Goal: Transaction & Acquisition: Purchase product/service

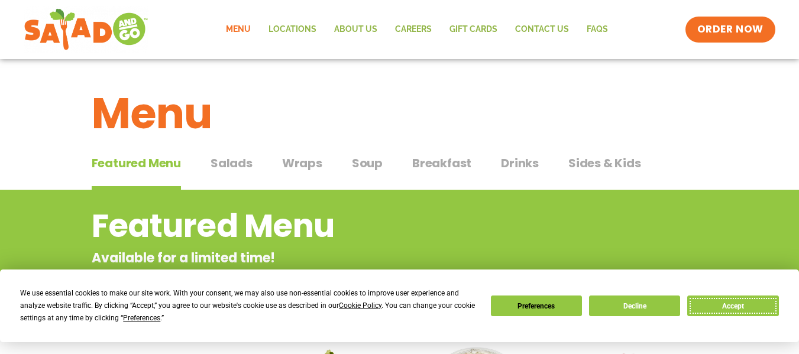
click at [744, 307] on button "Accept" at bounding box center [732, 306] width 91 height 21
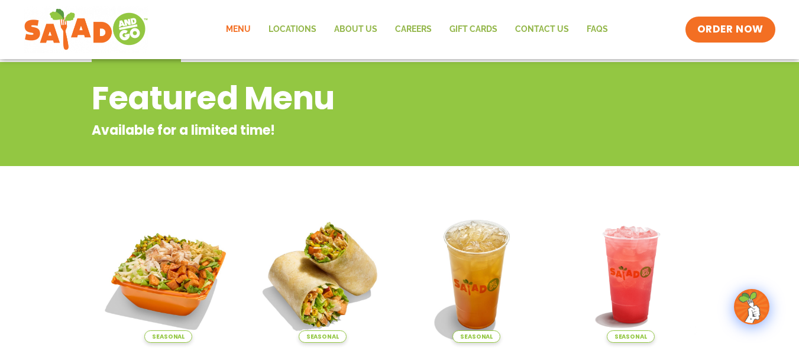
scroll to position [59, 0]
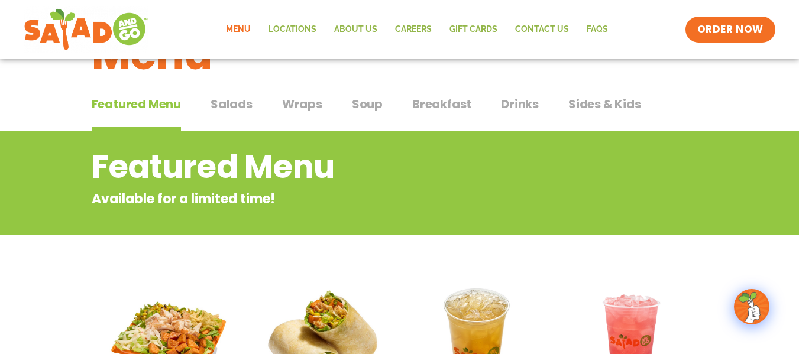
click at [232, 102] on span "Salads" at bounding box center [231, 104] width 42 height 18
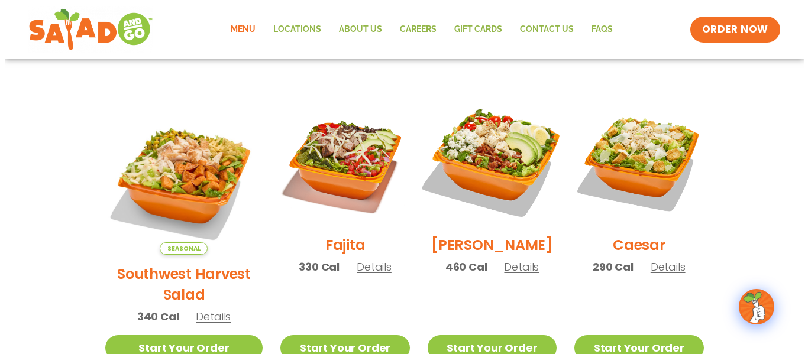
scroll to position [355, 0]
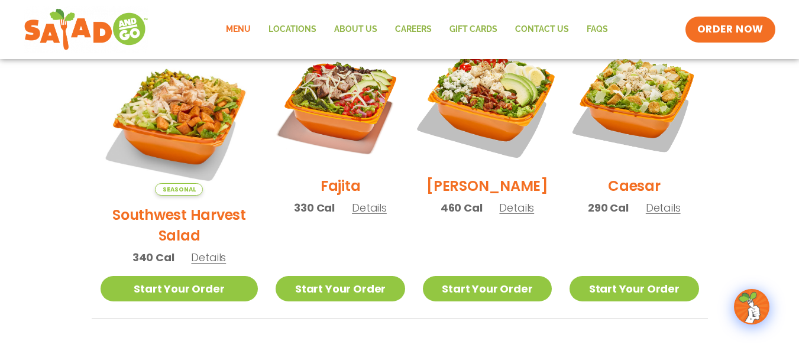
click at [477, 110] on img at bounding box center [486, 102] width 151 height 151
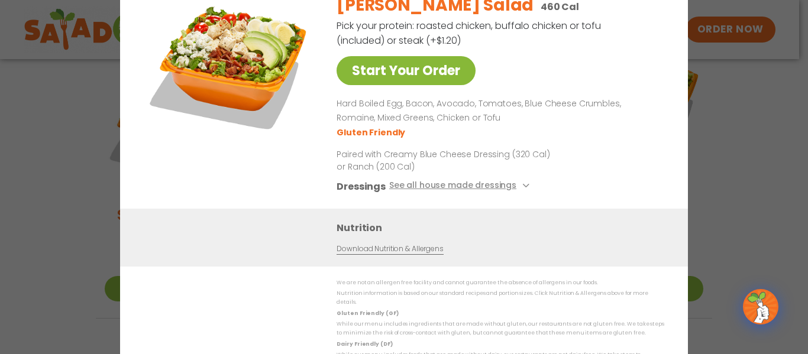
click at [452, 78] on link "Start Your Order" at bounding box center [405, 70] width 139 height 29
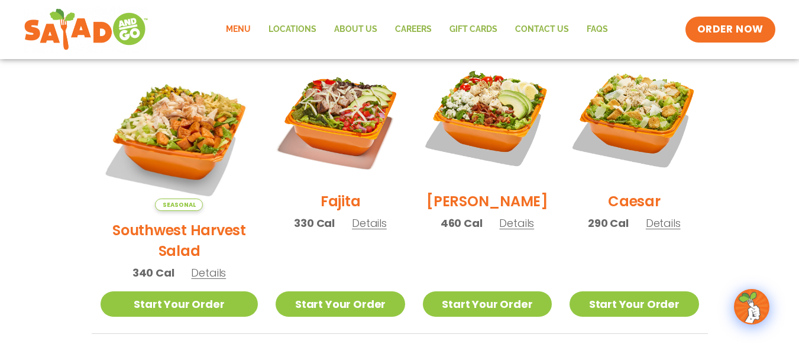
scroll to position [296, 0]
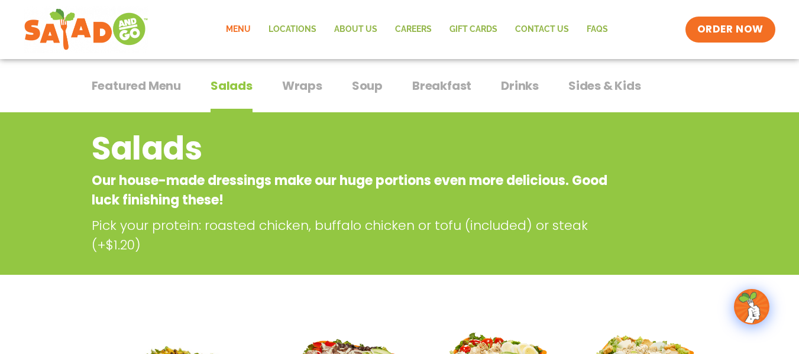
scroll to position [59, 0]
